Goal: Information Seeking & Learning: Learn about a topic

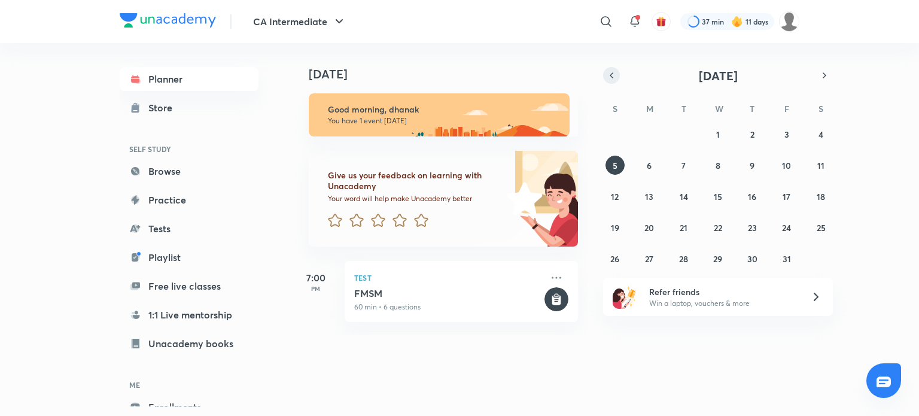
click at [617, 79] on button "button" at bounding box center [611, 75] width 17 height 17
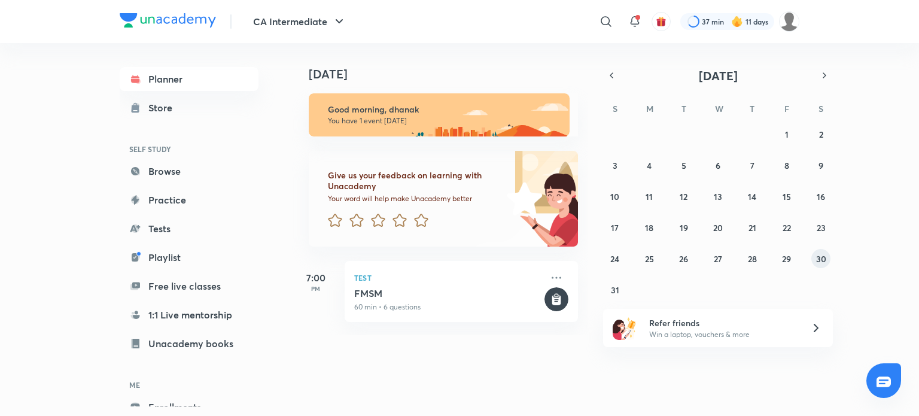
click at [827, 258] on button "30" at bounding box center [820, 258] width 19 height 19
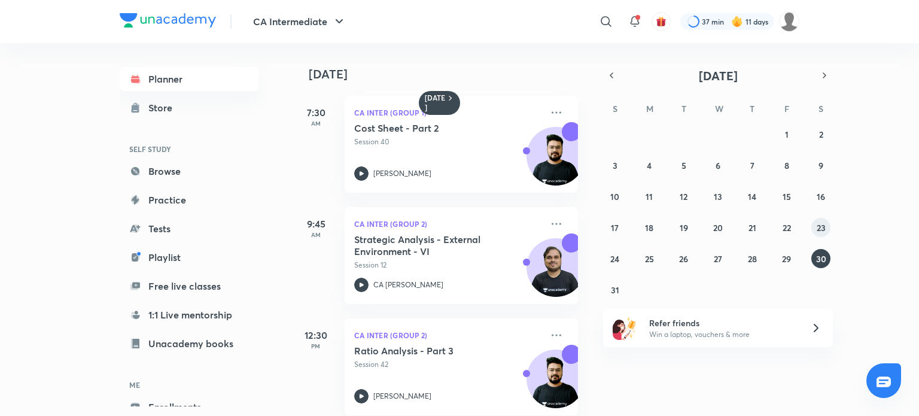
click at [819, 231] on abbr "23" at bounding box center [820, 227] width 9 height 11
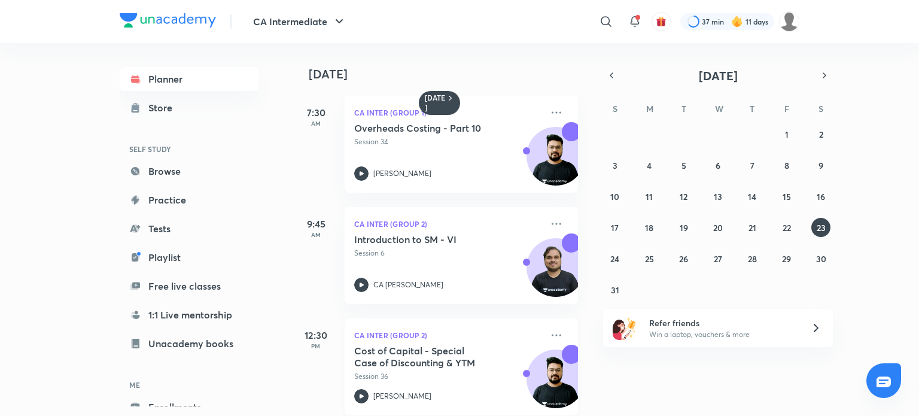
click at [367, 391] on div at bounding box center [361, 396] width 14 height 14
